Goal: Transaction & Acquisition: Register for event/course

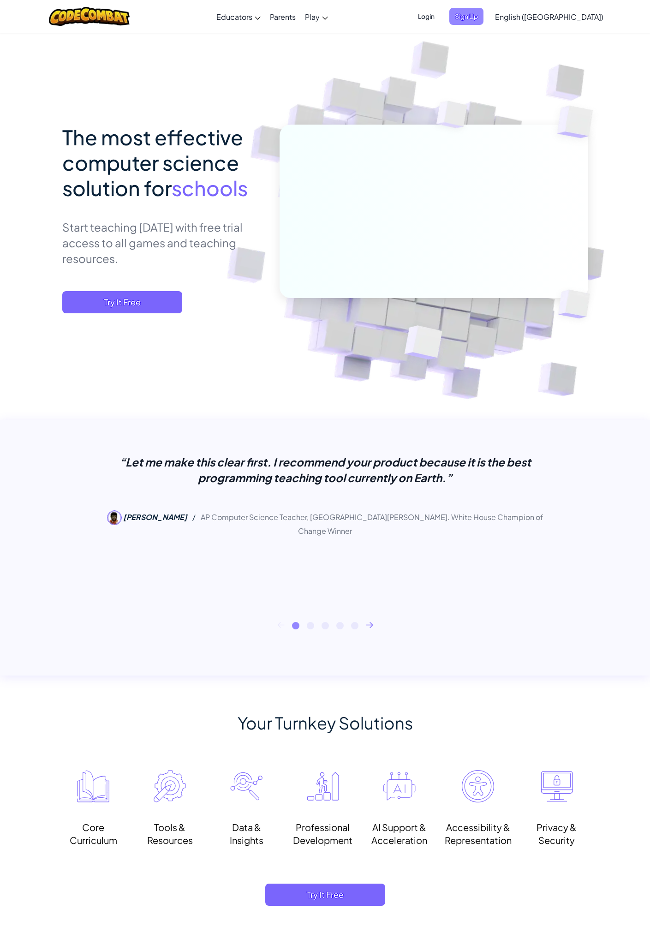
click at [484, 17] on span "Sign Up" at bounding box center [467, 16] width 34 height 17
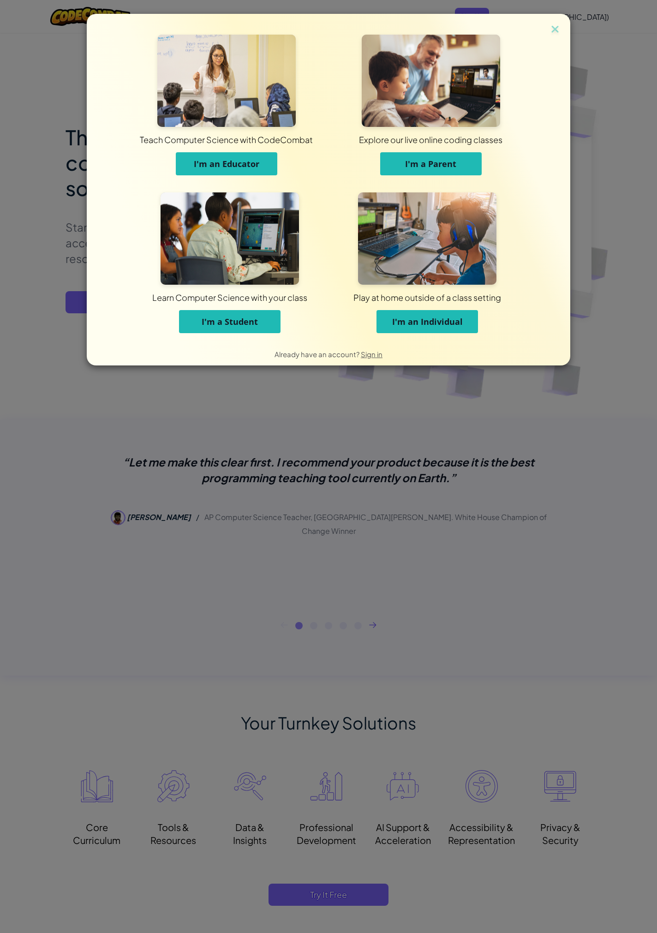
click at [452, 164] on span "I'm a Parent" at bounding box center [430, 163] width 51 height 11
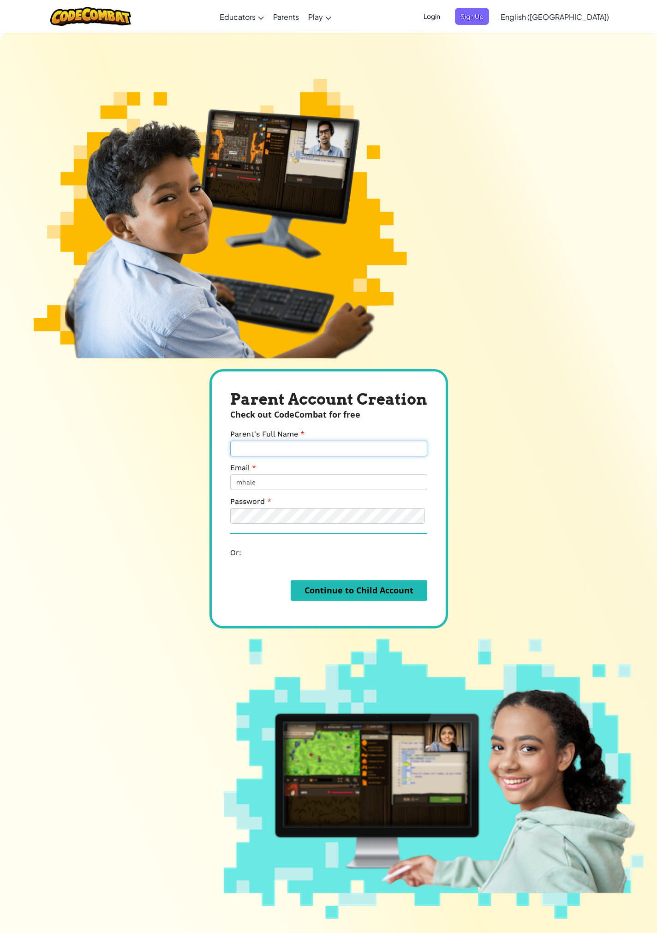
click at [269, 448] on input "Parent's Full Name" at bounding box center [328, 449] width 197 height 16
type input "[PERSON_NAME]"
type input "[PERSON_NAME][EMAIL_ADDRESS][PERSON_NAME][DOMAIN_NAME]"
click at [230, 524] on div at bounding box center [230, 524] width 0 height 0
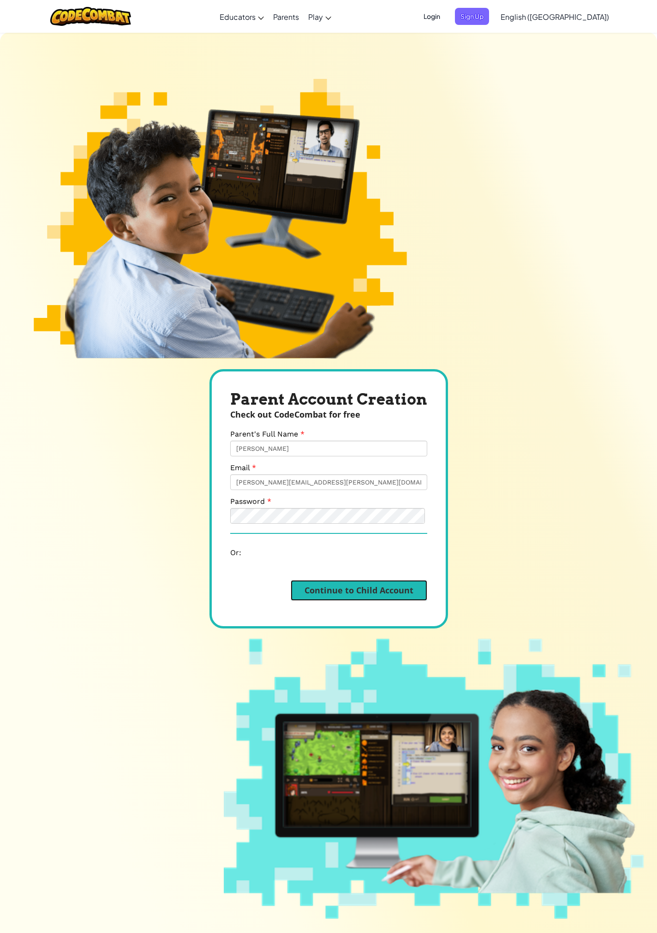
click at [345, 592] on button "Continue to Child Account" at bounding box center [359, 590] width 137 height 21
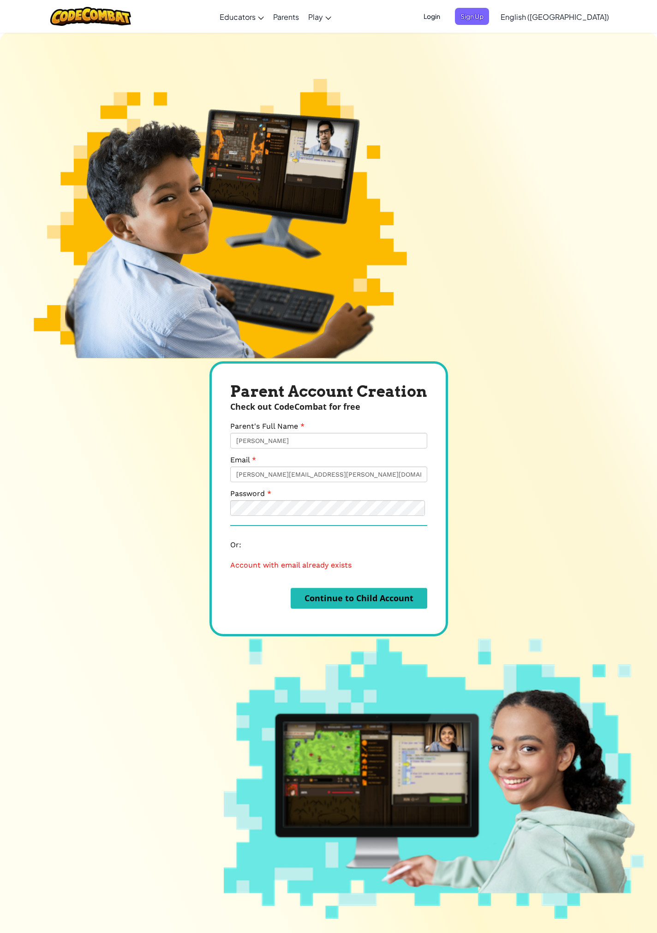
click at [450, 149] on div "Parent Account Creation Check out CodeCombat for free Parent's Full Name [PERSO…" at bounding box center [328, 498] width 657 height 933
click at [446, 19] on span "Login" at bounding box center [432, 16] width 28 height 17
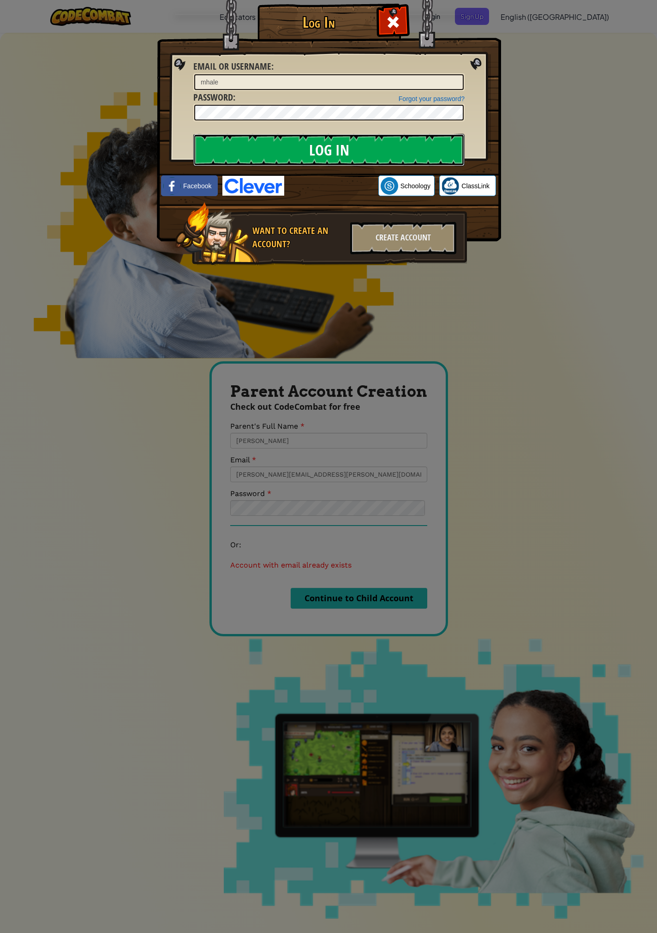
click at [329, 147] on input "Log In" at bounding box center [328, 150] width 271 height 32
